Goal: Transaction & Acquisition: Download file/media

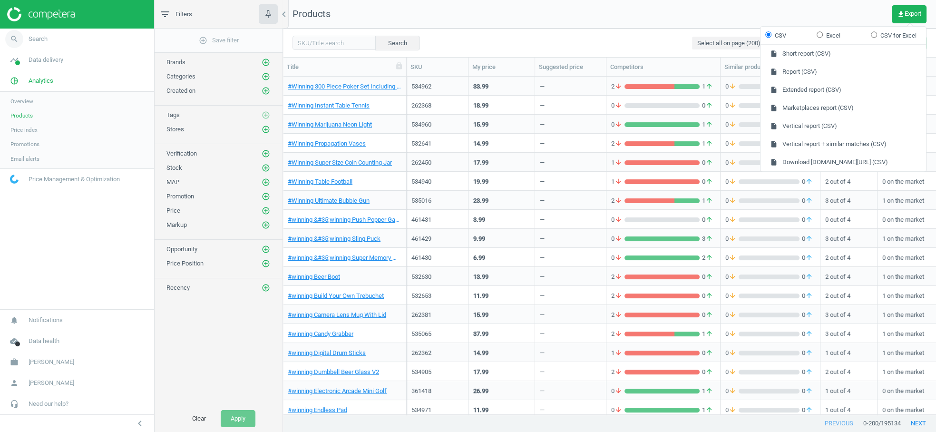
scroll to position [338, 652]
click at [37, 56] on span "Data delivery" at bounding box center [46, 60] width 35 height 9
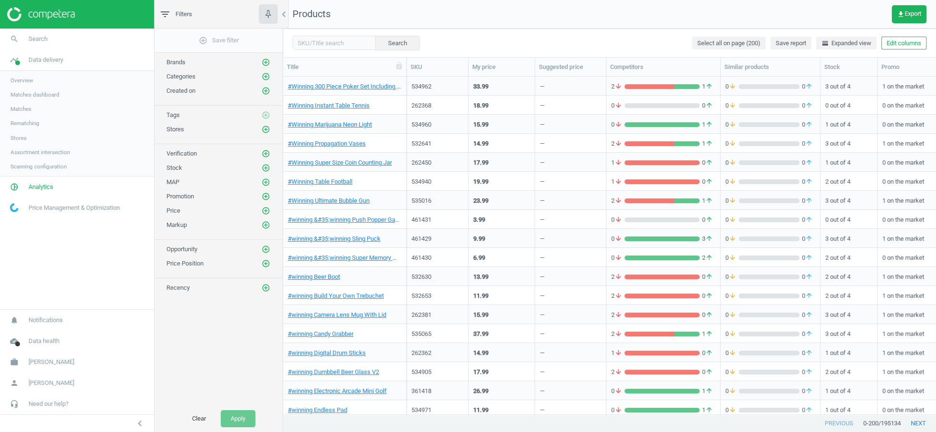
click at [22, 82] on span "Overview" at bounding box center [21, 81] width 23 height 8
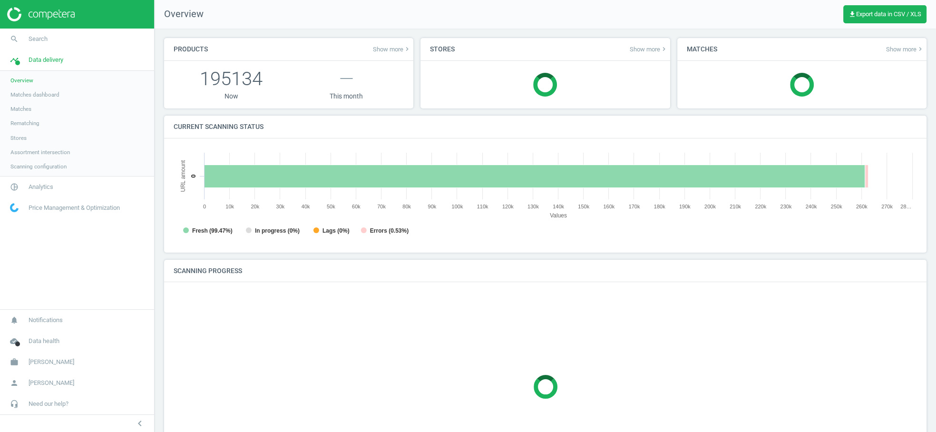
scroll to position [191, 743]
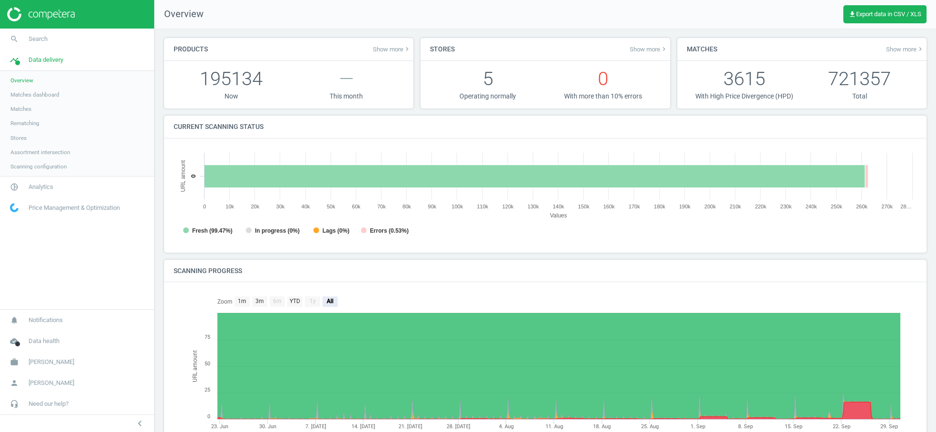
click at [43, 168] on span "Scanning configuration" at bounding box center [38, 167] width 56 height 8
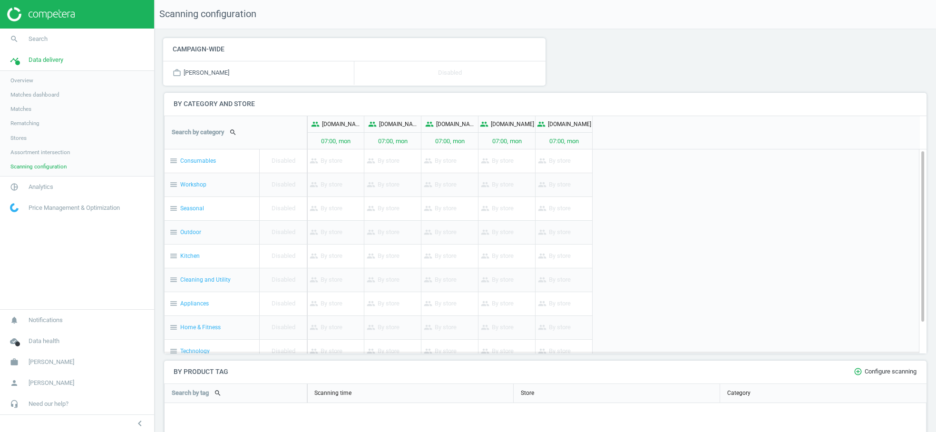
click at [47, 152] on span "Assortment intersection" at bounding box center [39, 152] width 59 height 8
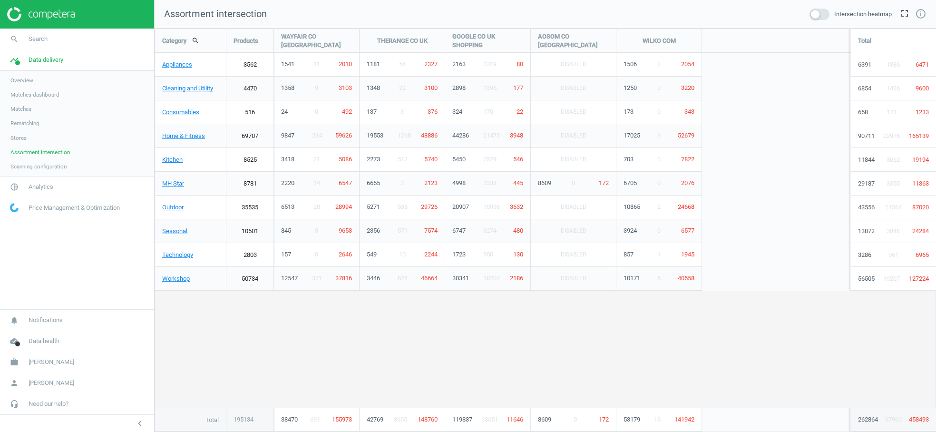
scroll to position [403, 781]
click at [823, 12] on span at bounding box center [819, 14] width 20 height 11
click at [0, 0] on input "checkbox" at bounding box center [0, 0] width 0 height 0
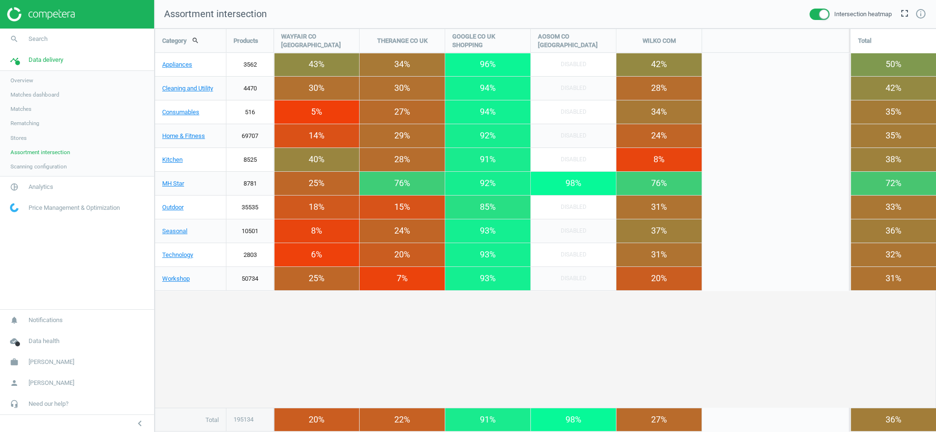
click at [23, 168] on span "Scanning configuration" at bounding box center [38, 167] width 56 height 8
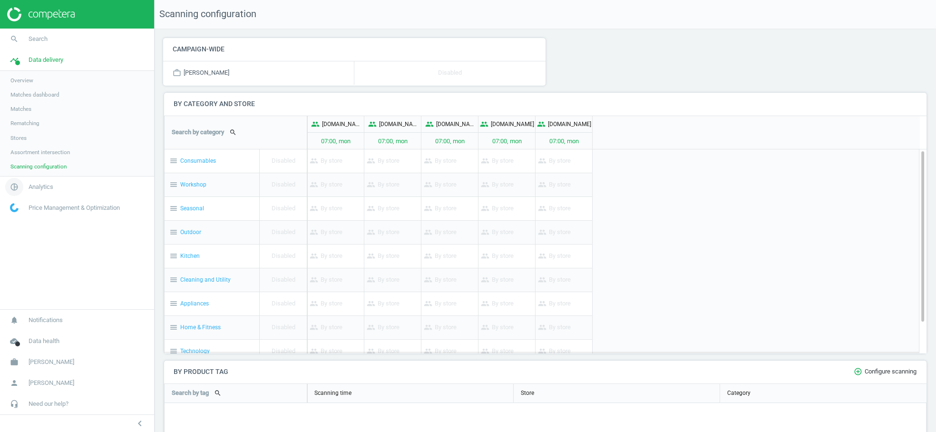
click at [42, 191] on link "pie_chart_outlined Analytics" at bounding box center [77, 186] width 154 height 21
click at [25, 114] on span "Products" at bounding box center [21, 116] width 22 height 8
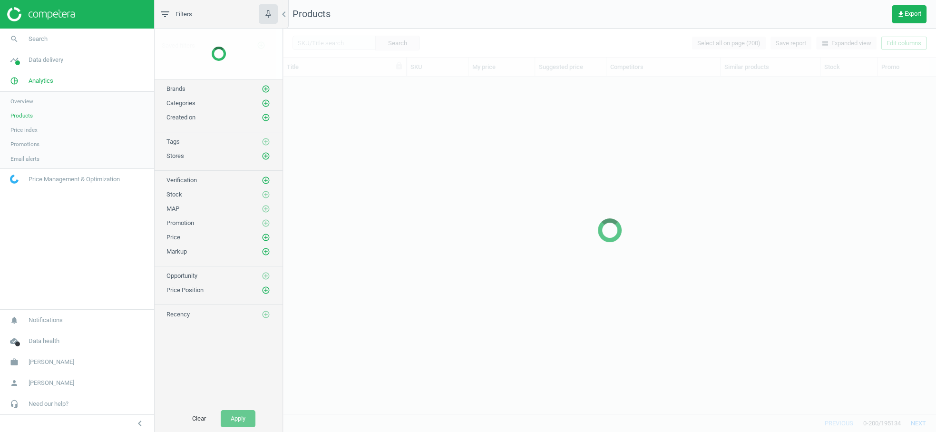
scroll to position [338, 652]
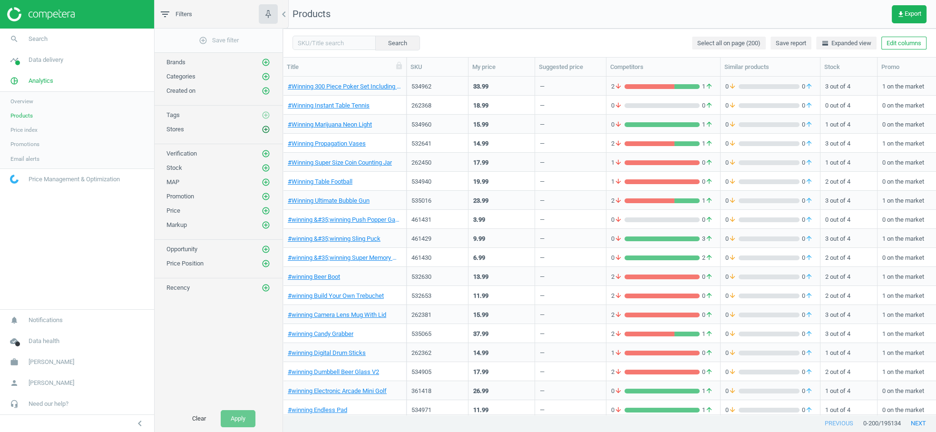
click at [267, 127] on icon "add_circle_outline" at bounding box center [266, 129] width 9 height 9
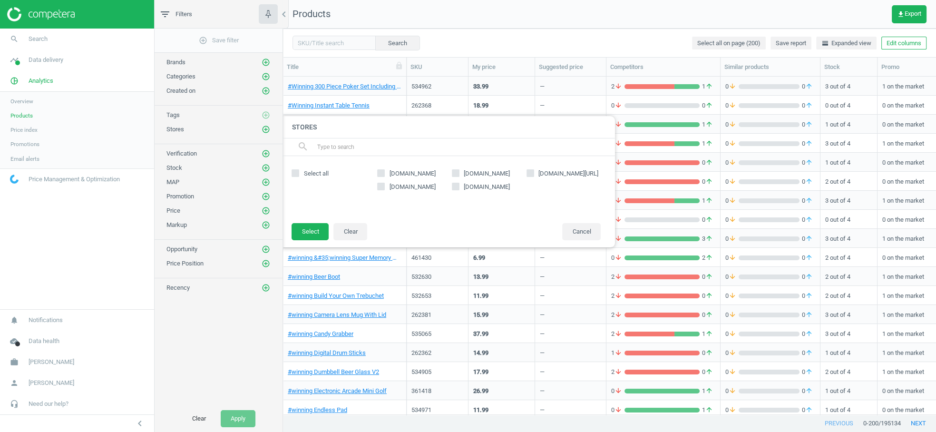
click at [529, 173] on input "[DOMAIN_NAME][URL]" at bounding box center [530, 173] width 6 height 6
checkbox input "true"
click at [314, 229] on button "Select" at bounding box center [309, 231] width 37 height 17
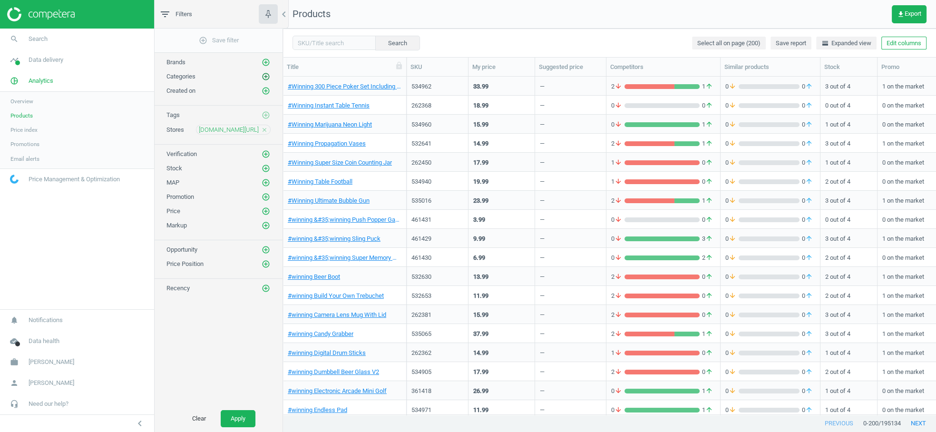
click at [267, 72] on icon "add_circle_outline" at bounding box center [266, 76] width 9 height 9
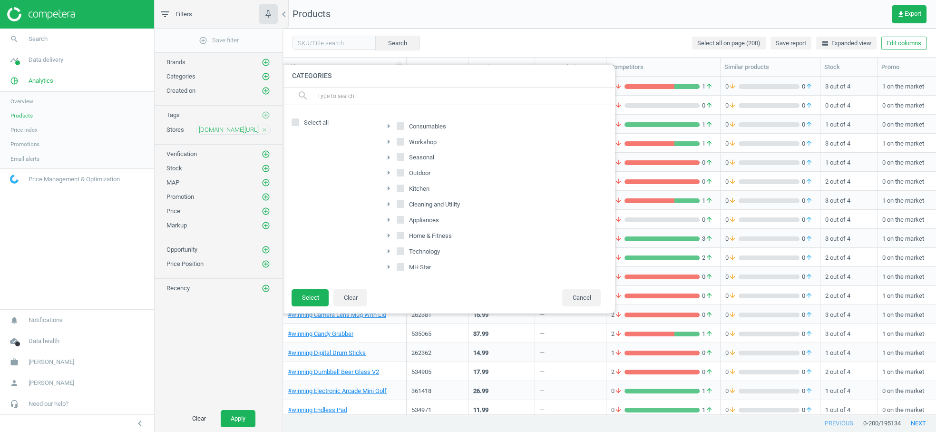
click at [401, 172] on input "Outdoor" at bounding box center [401, 173] width 6 height 6
checkbox input "true"
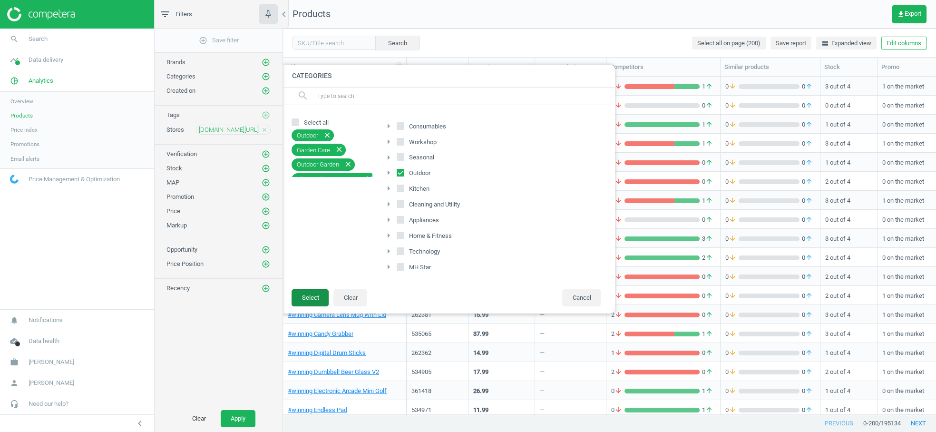
click at [315, 293] on button "Select" at bounding box center [309, 297] width 37 height 17
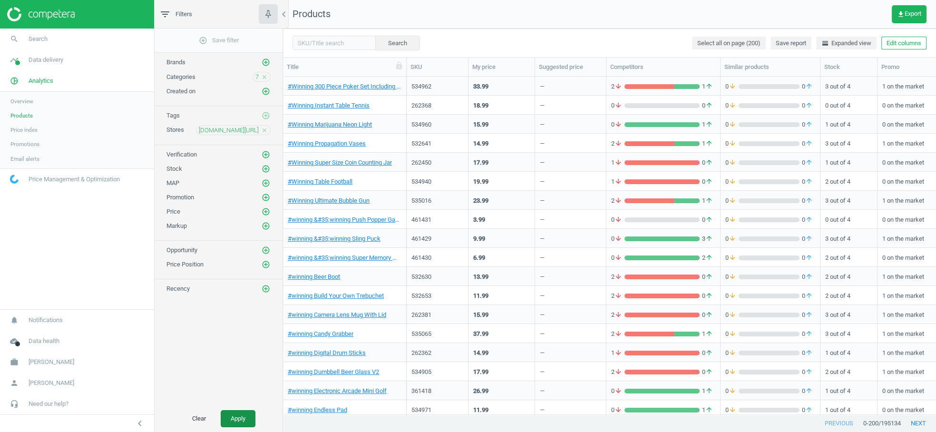
click at [238, 417] on button "Apply" at bounding box center [238, 418] width 35 height 17
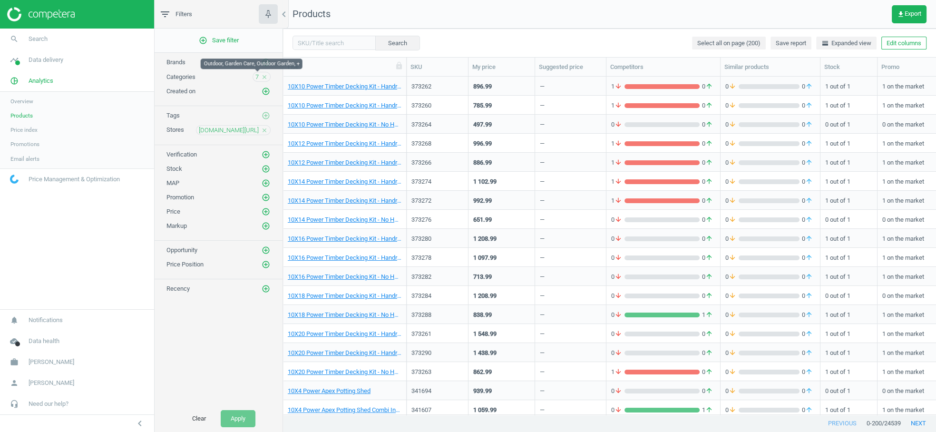
click at [257, 76] on span "7" at bounding box center [256, 77] width 3 height 9
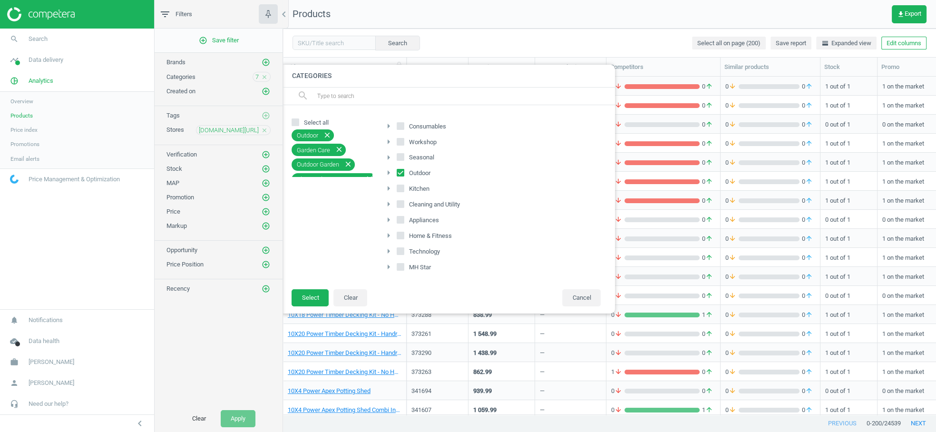
click at [342, 147] on icon "close" at bounding box center [338, 149] width 9 height 9
click at [351, 149] on icon "close" at bounding box center [347, 149] width 9 height 9
click at [368, 149] on icon "close" at bounding box center [369, 149] width 9 height 9
click at [311, 293] on button "Select" at bounding box center [309, 297] width 37 height 17
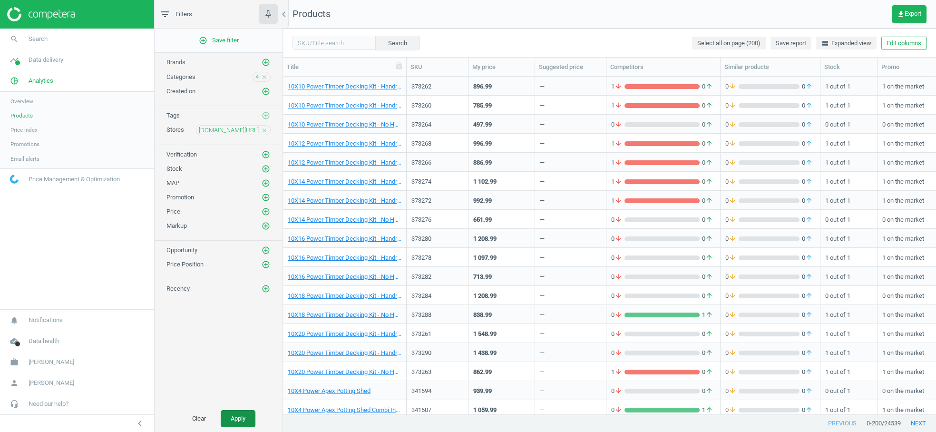
click at [240, 413] on button "Apply" at bounding box center [238, 418] width 35 height 17
click at [256, 76] on span "4" at bounding box center [256, 77] width 3 height 9
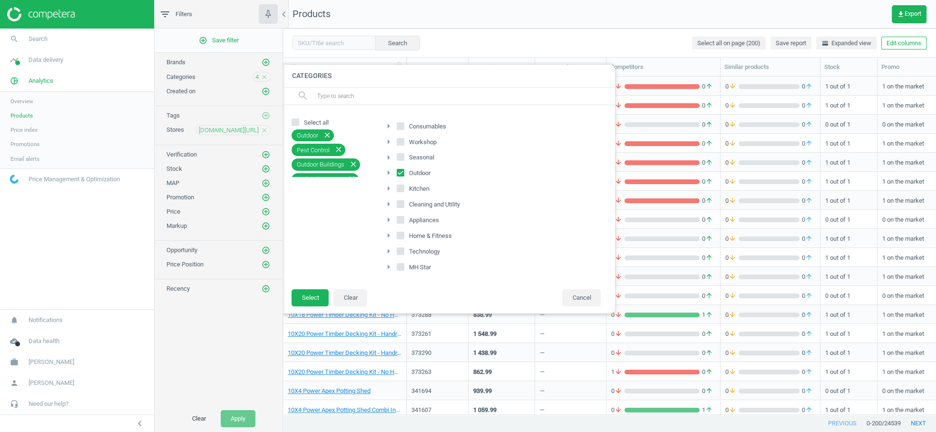
scroll to position [8, 0]
click at [354, 170] on icon "close" at bounding box center [351, 171] width 9 height 9
click at [342, 147] on icon "close" at bounding box center [338, 149] width 9 height 9
click at [309, 289] on button "Select" at bounding box center [309, 297] width 37 height 17
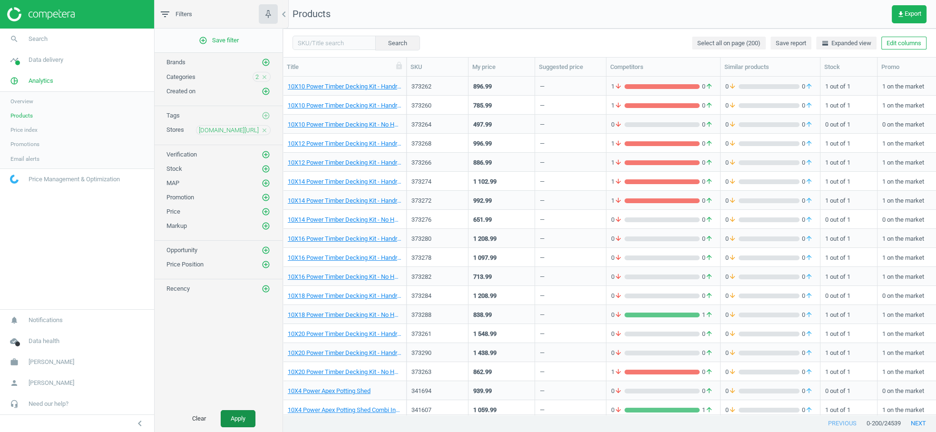
click at [245, 414] on button "Apply" at bounding box center [238, 418] width 35 height 17
click at [267, 76] on icon "close" at bounding box center [264, 77] width 7 height 7
click at [267, 76] on icon "add_circle_outline" at bounding box center [266, 76] width 9 height 9
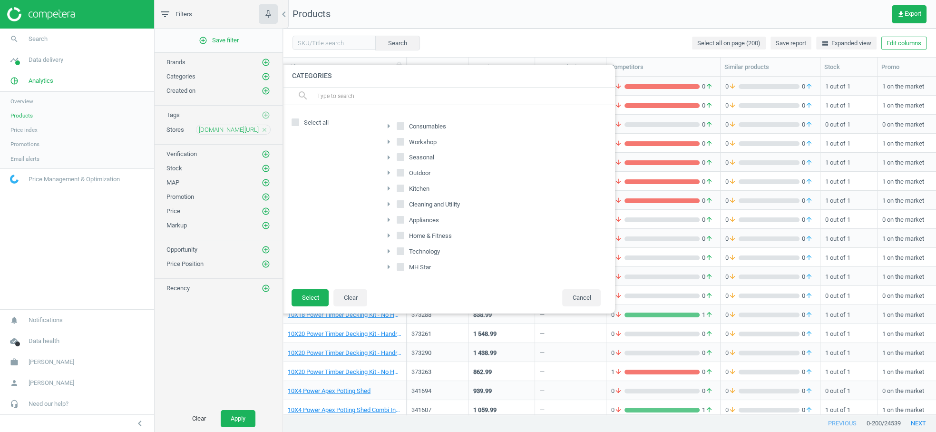
click at [401, 248] on input "Technology" at bounding box center [401, 251] width 6 height 6
click at [339, 141] on icon "close" at bounding box center [336, 141] width 9 height 9
click at [338, 135] on icon "close" at bounding box center [336, 135] width 9 height 9
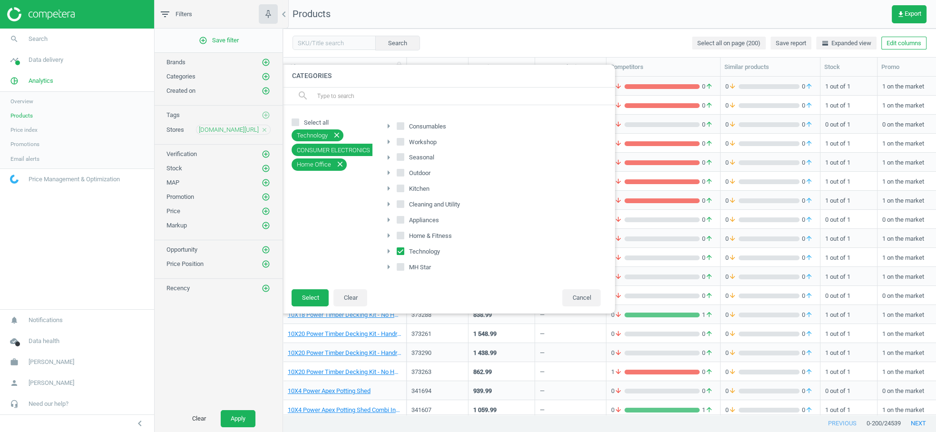
checkbox input "false"
click at [311, 294] on button "Select" at bounding box center [309, 297] width 37 height 17
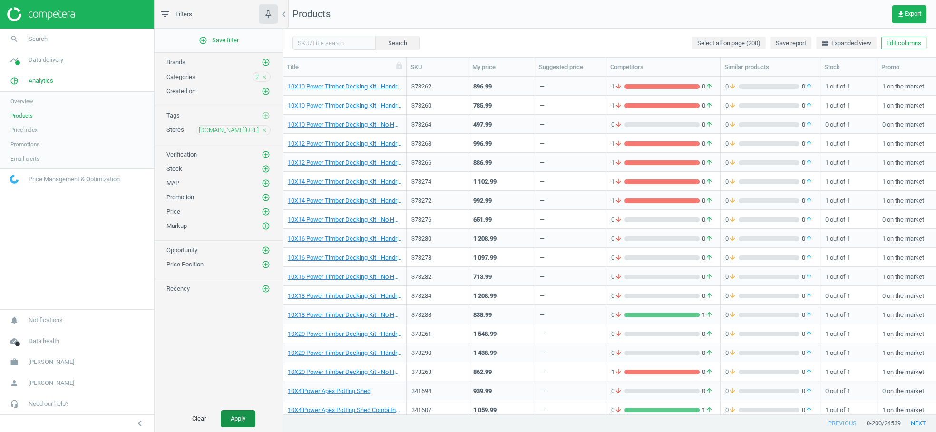
click at [243, 417] on button "Apply" at bounding box center [238, 418] width 35 height 17
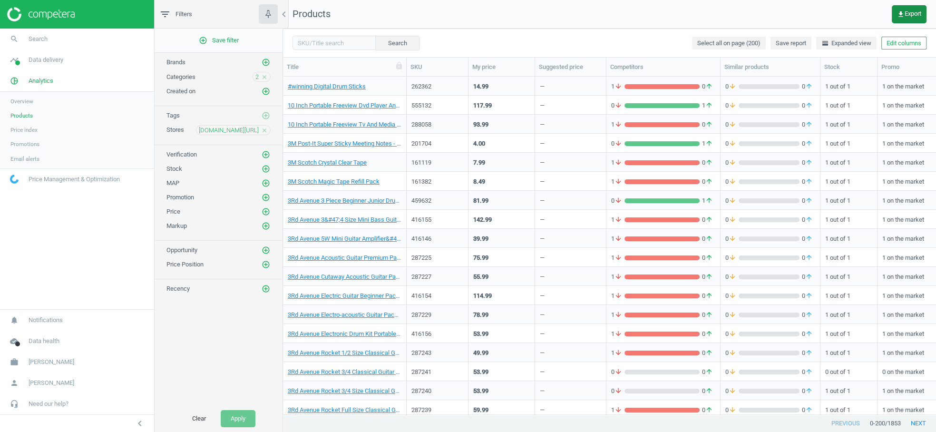
click at [903, 19] on button "get_app Export" at bounding box center [909, 14] width 35 height 18
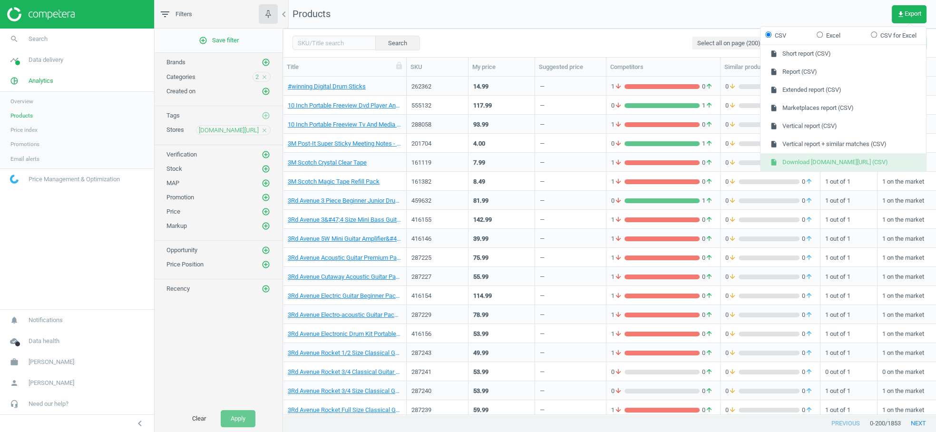
click at [822, 158] on button "insert_drive_file Download [DOMAIN_NAME][URL] (CSV)" at bounding box center [842, 162] width 165 height 18
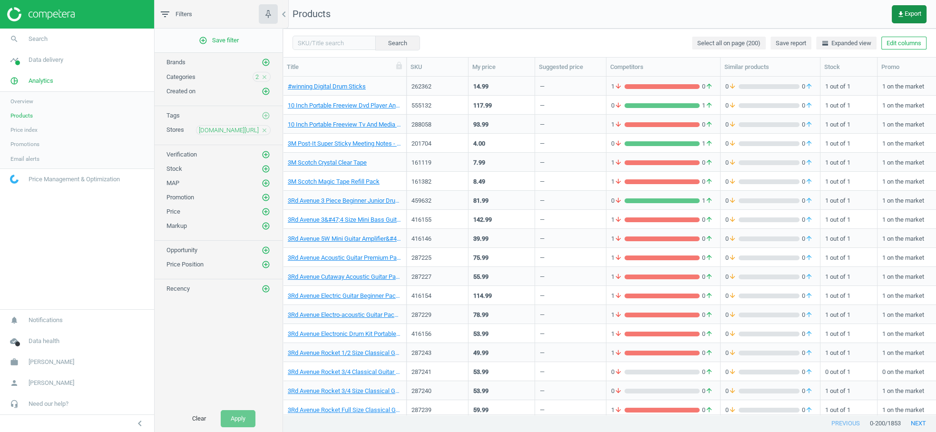
click at [901, 19] on button "get_app Export" at bounding box center [909, 14] width 35 height 18
